Goal: Check status

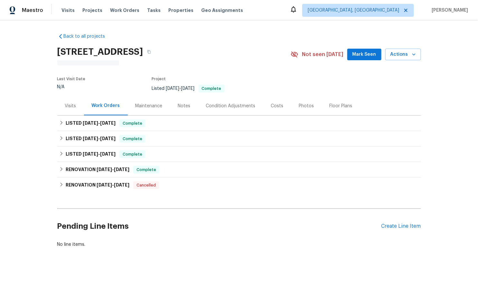
click at [73, 106] on div "Visits" at bounding box center [70, 105] width 27 height 19
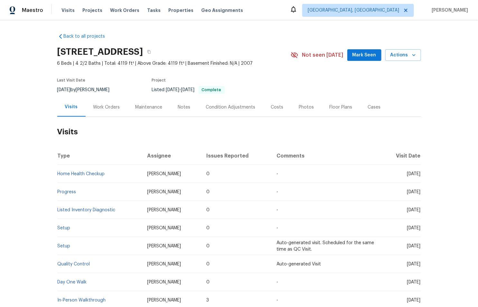
click at [101, 109] on div "Work Orders" at bounding box center [106, 107] width 27 height 6
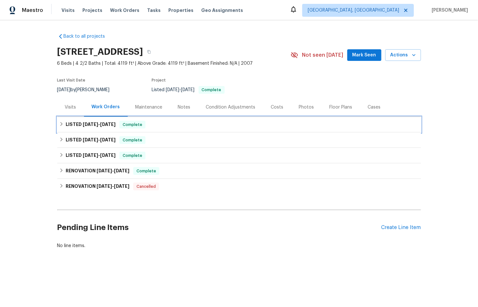
click at [68, 128] on div "LISTED [DATE] - [DATE] Complete" at bounding box center [239, 124] width 364 height 15
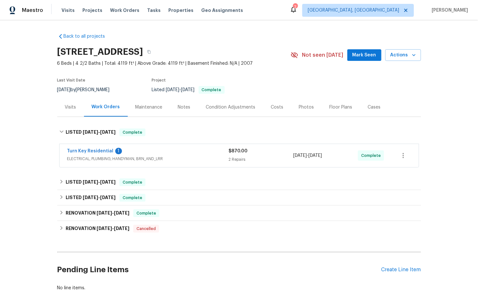
click at [134, 155] on div "Turn Key Residential 1 ELECTRICAL, PLUMBING, HANDYMAN, BRN_AND_LRR" at bounding box center [148, 155] width 162 height 14
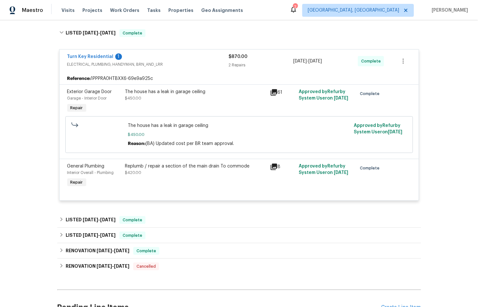
scroll to position [100, 0]
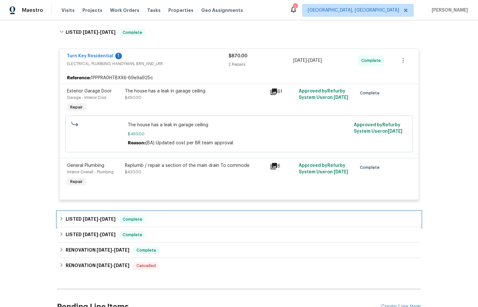
click at [96, 214] on div "LISTED [DATE] - [DATE] Complete" at bounding box center [239, 218] width 364 height 15
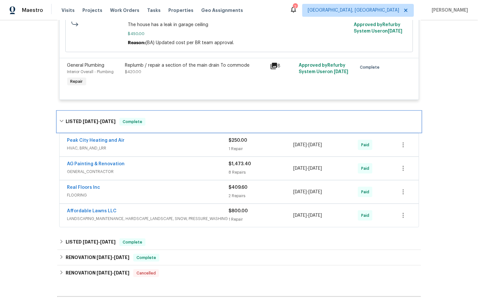
scroll to position [203, 0]
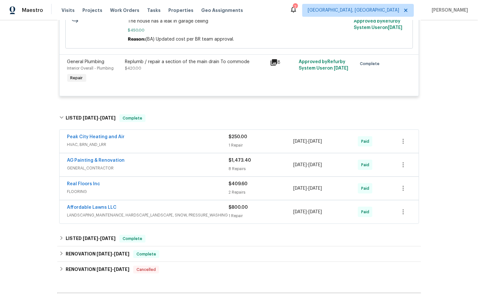
click at [135, 145] on span "HVAC, BRN_AND_LRR" at bounding box center [148, 144] width 162 height 6
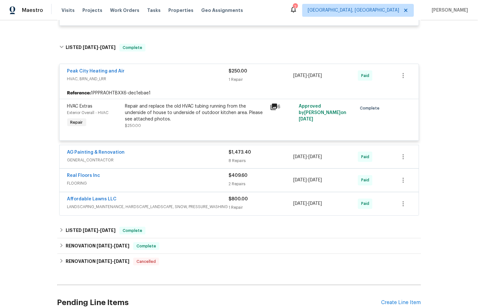
scroll to position [209, 0]
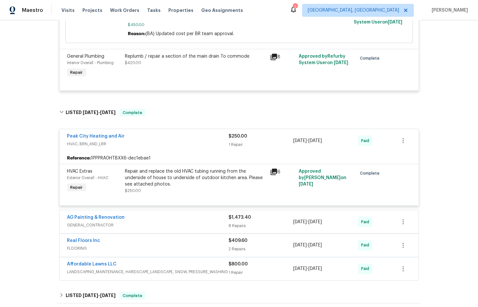
click at [139, 138] on div "Peak City Heating and Air" at bounding box center [148, 137] width 162 height 8
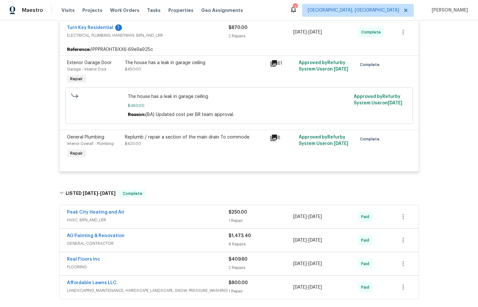
scroll to position [0, 0]
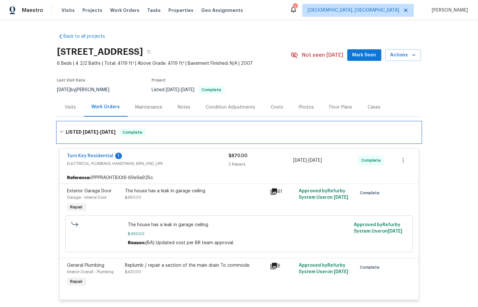
click at [62, 137] on div "LISTED [DATE] - [DATE] Complete" at bounding box center [239, 132] width 364 height 21
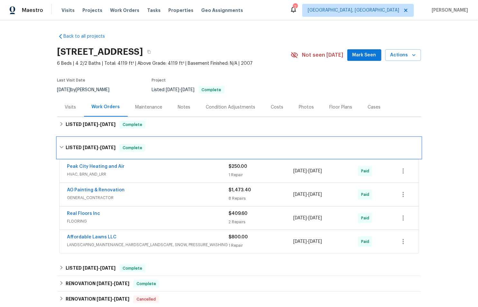
click at [59, 146] on icon at bounding box center [61, 147] width 5 height 5
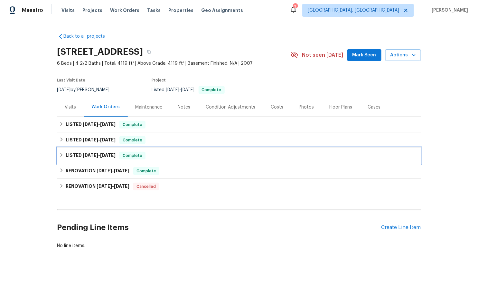
click at [59, 155] on icon at bounding box center [61, 155] width 5 height 5
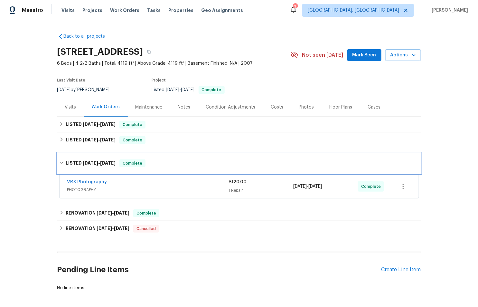
click at [58, 155] on div "LISTED [DATE] - [DATE] Complete" at bounding box center [239, 163] width 364 height 21
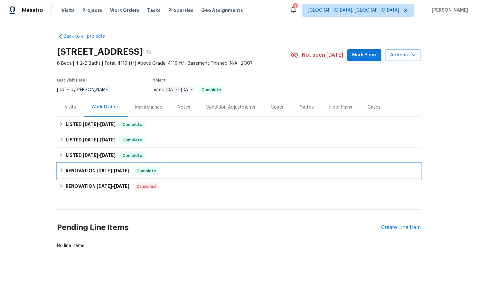
click at [59, 169] on icon at bounding box center [61, 170] width 5 height 5
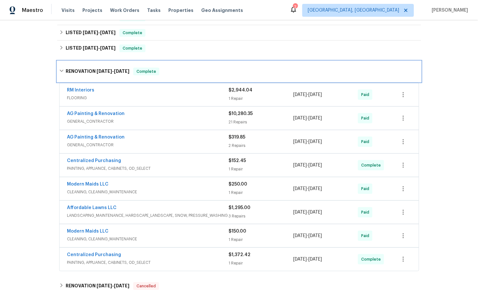
scroll to position [108, 0]
click at [59, 68] on icon at bounding box center [61, 70] width 5 height 5
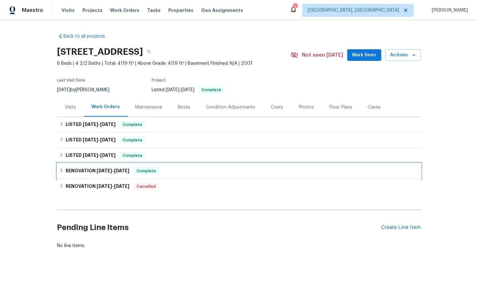
scroll to position [0, 0]
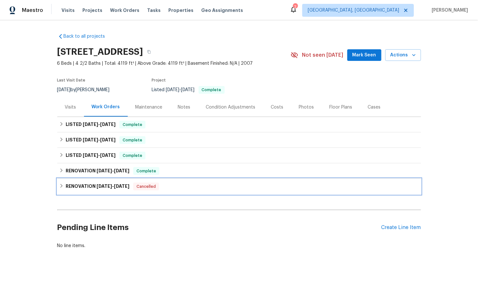
click at [61, 189] on div "RENOVATION [DATE] - [DATE] Cancelled" at bounding box center [239, 187] width 360 height 8
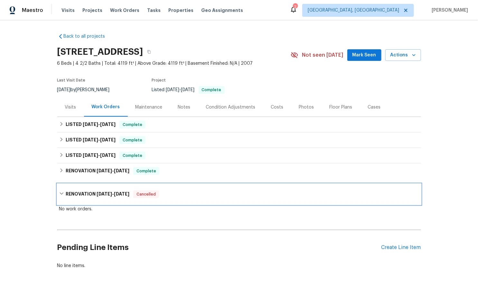
click at [59, 194] on icon at bounding box center [61, 193] width 5 height 5
